Goal: Information Seeking & Learning: Learn about a topic

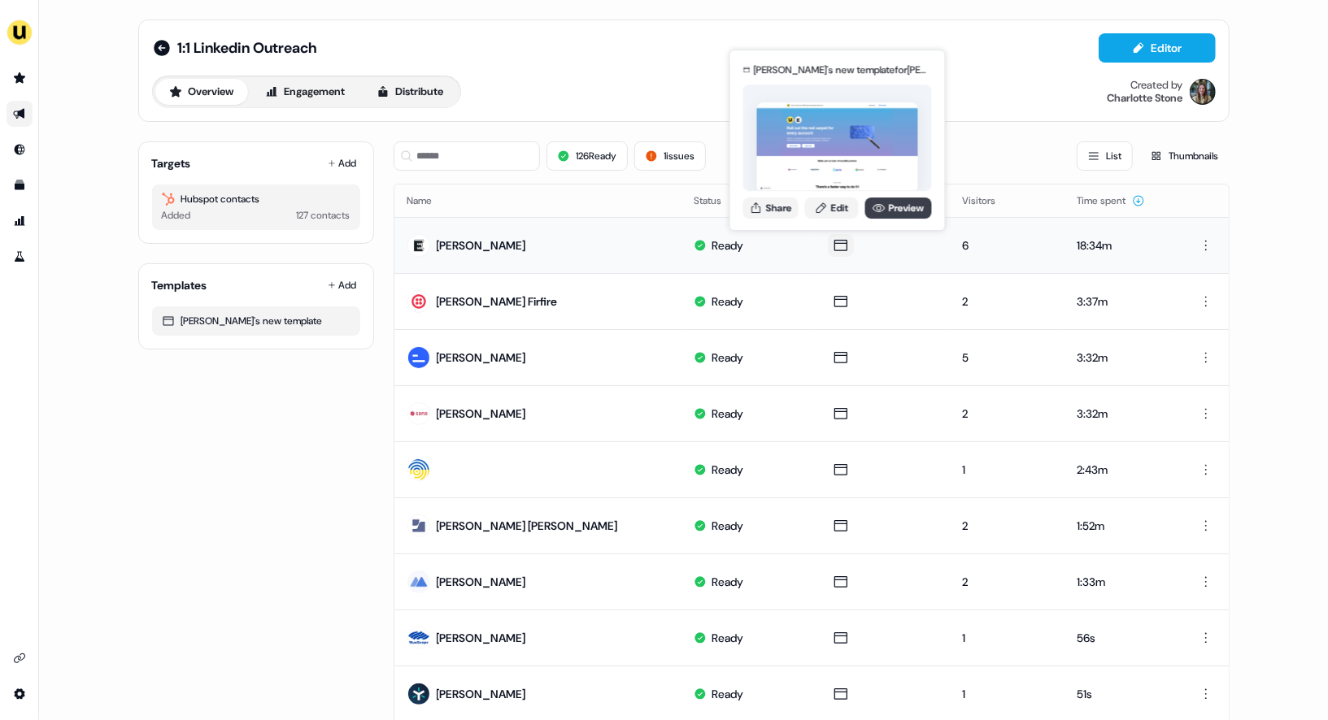
click at [899, 205] on link "Preview" at bounding box center [898, 208] width 67 height 21
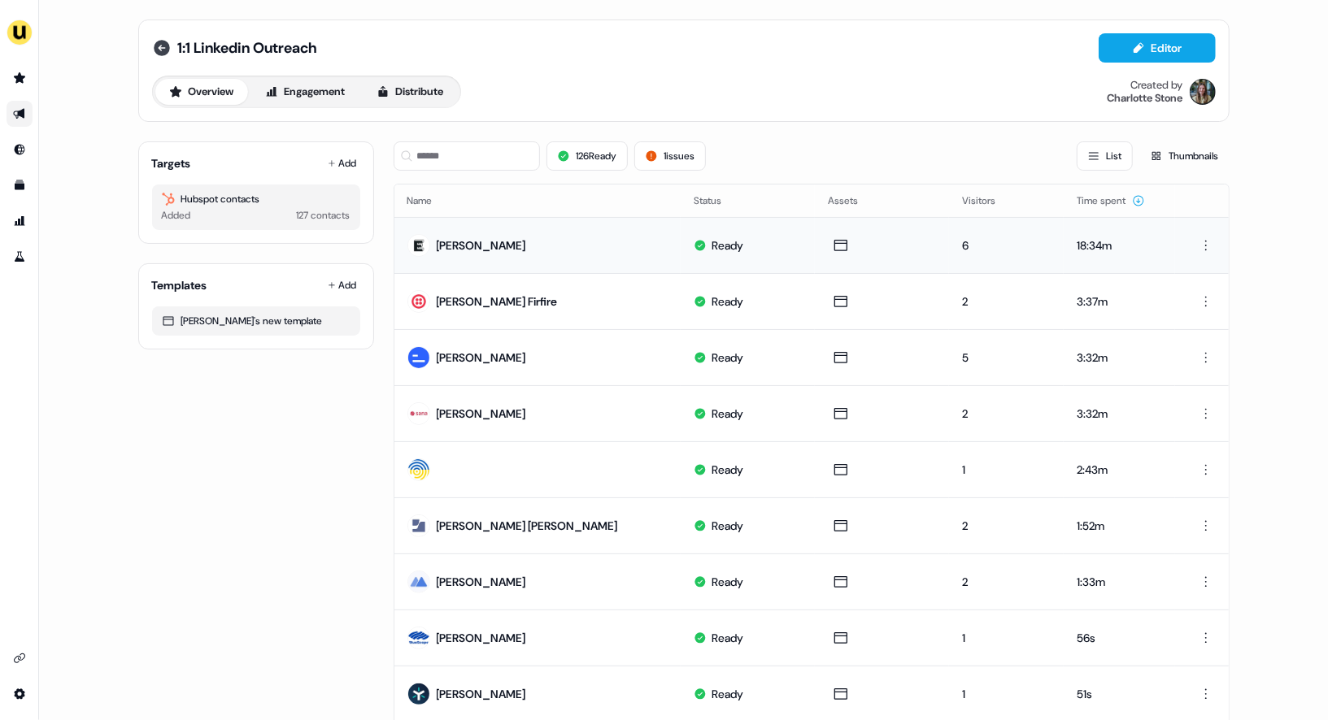
click at [155, 45] on icon at bounding box center [162, 48] width 16 height 16
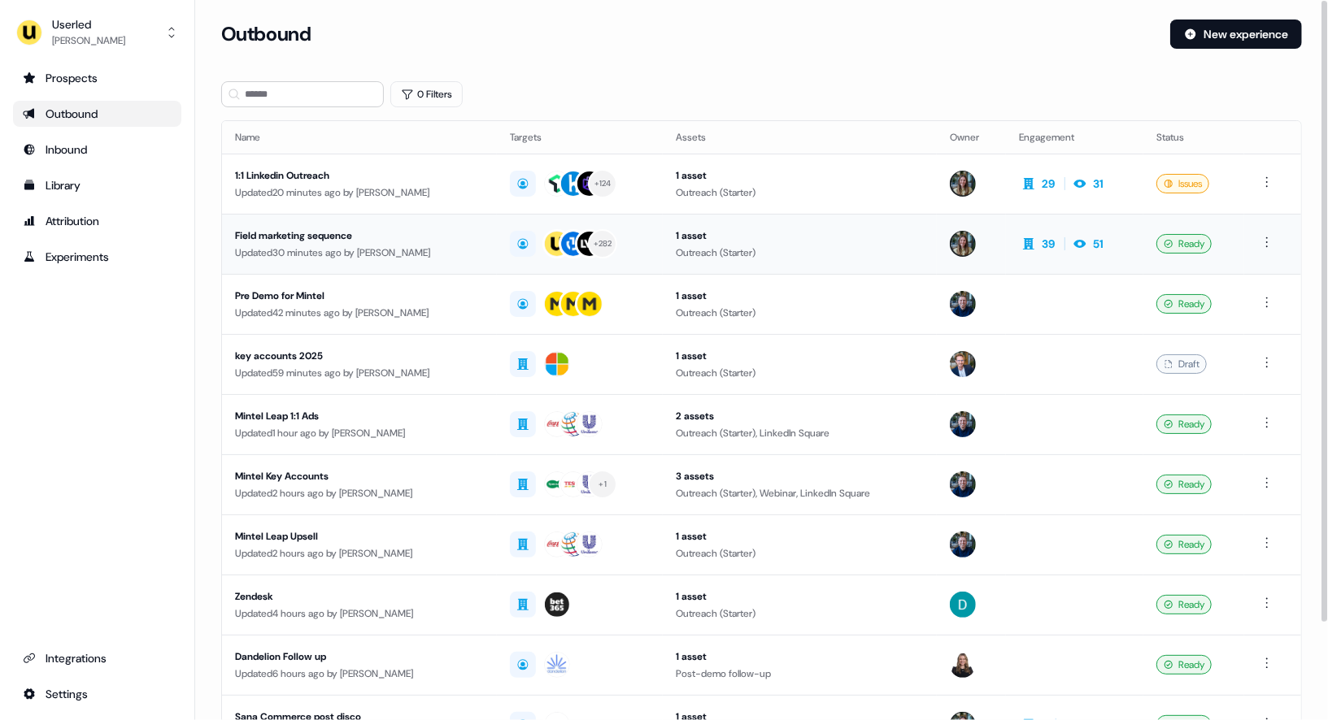
click at [351, 228] on div "Field marketing sequence" at bounding box center [359, 236] width 249 height 16
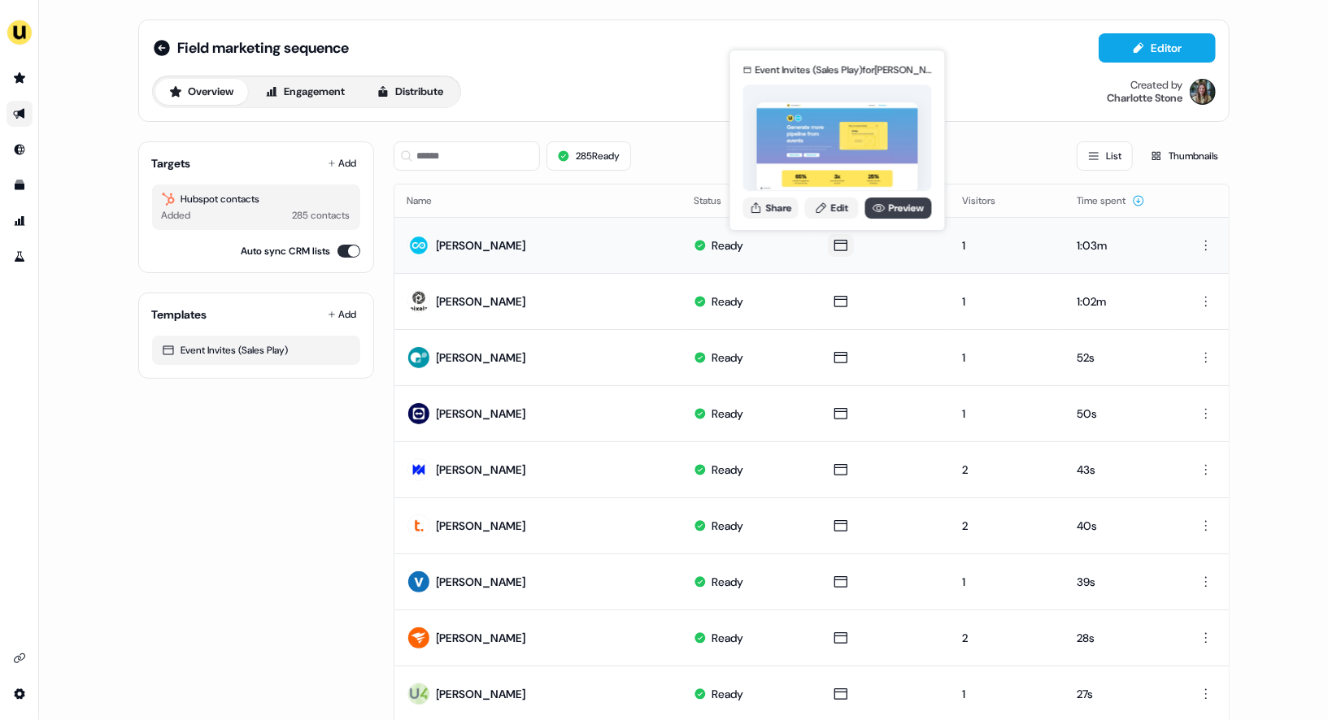
click at [911, 211] on link "Preview" at bounding box center [898, 208] width 67 height 21
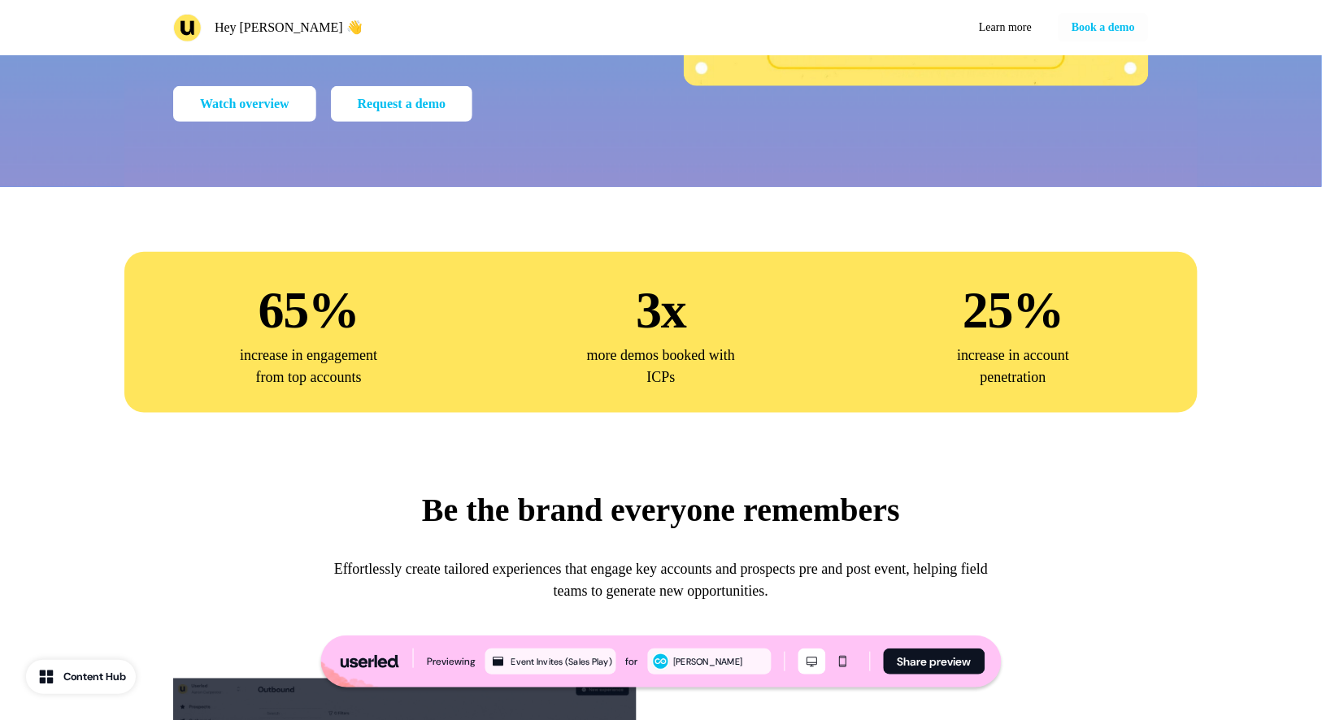
scroll to position [355, 0]
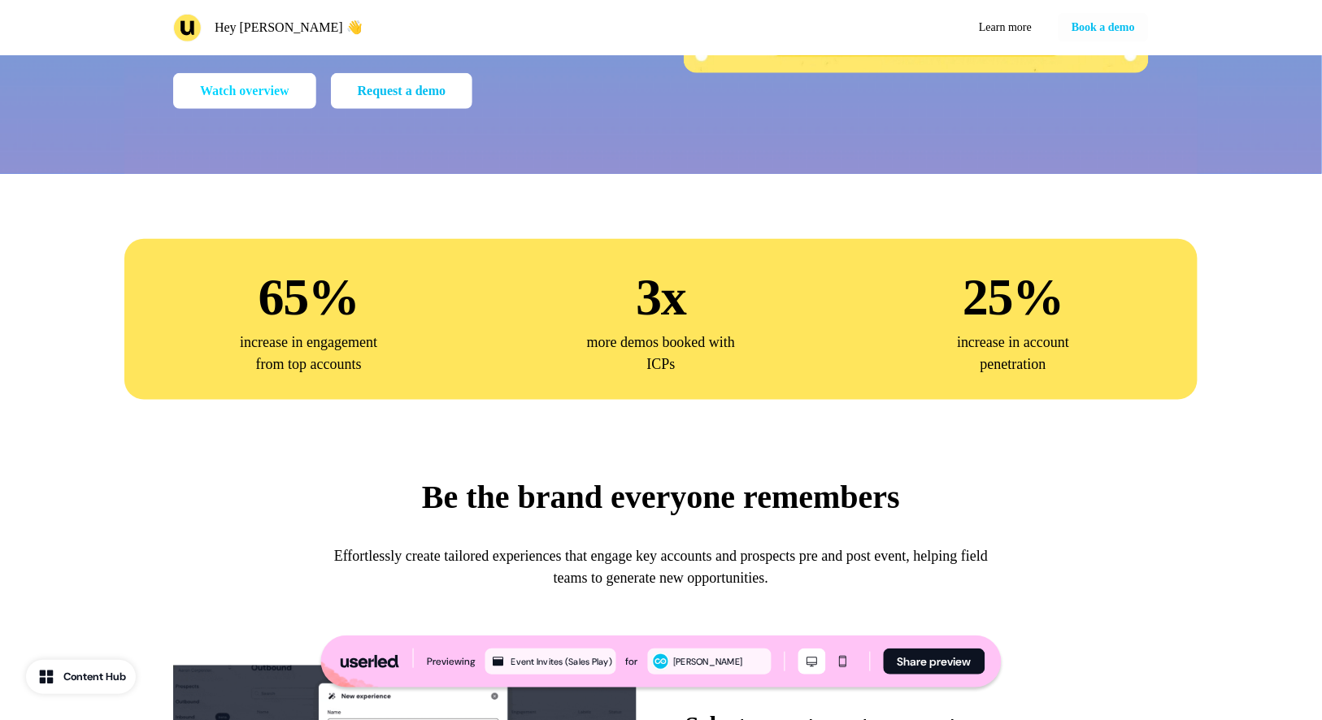
click at [280, 109] on link "Watch overview" at bounding box center [244, 91] width 143 height 36
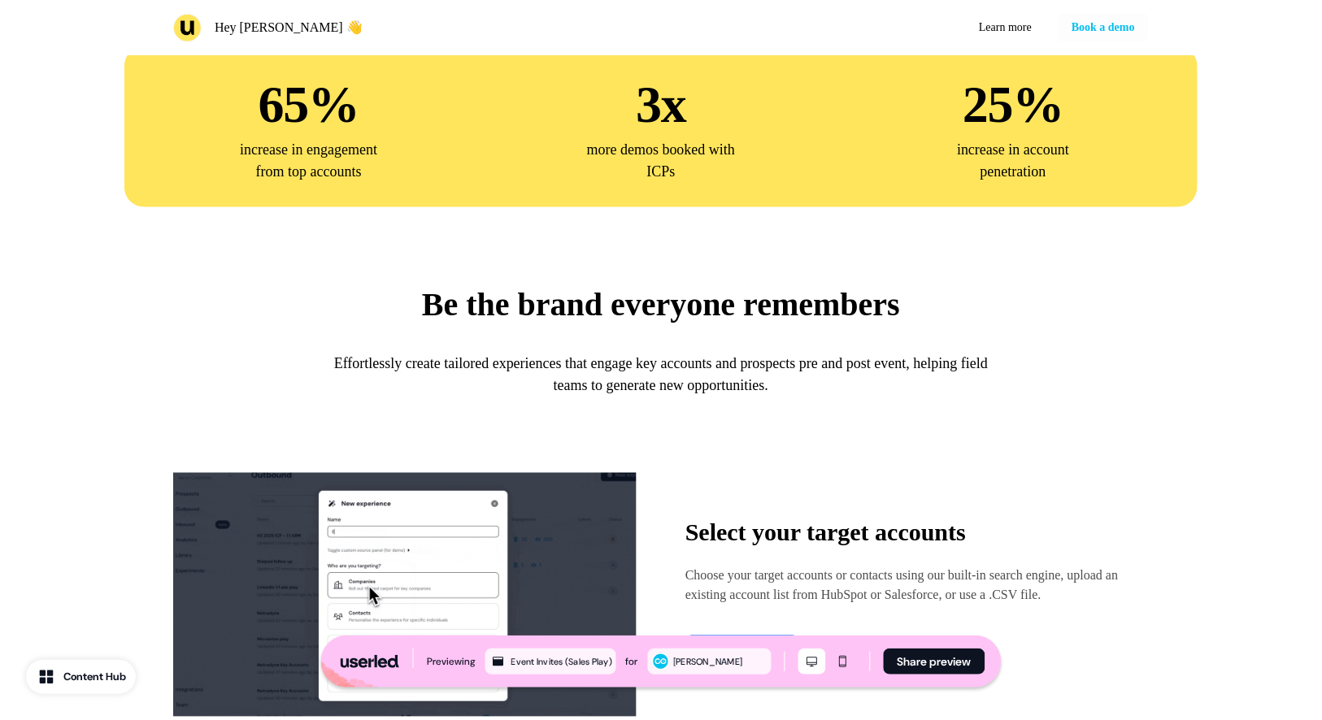
scroll to position [0, 0]
